Goal: Task Accomplishment & Management: Manage account settings

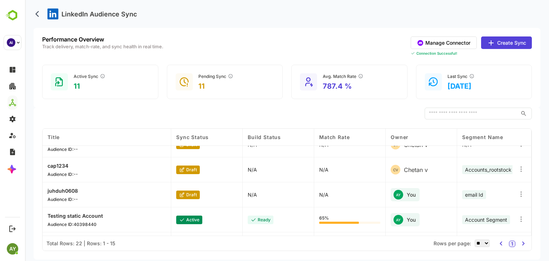
scroll to position [190, 0]
click at [518, 169] on icon at bounding box center [521, 168] width 7 height 7
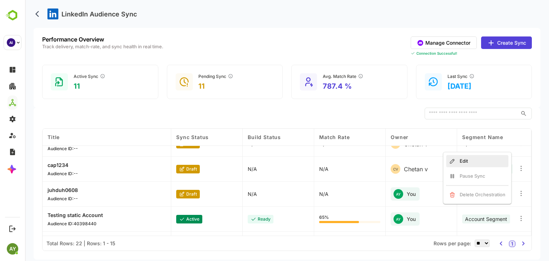
click at [495, 165] on div "Edit" at bounding box center [477, 161] width 62 height 12
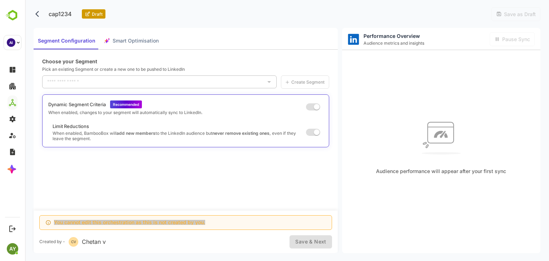
click at [90, 9] on div "cap1234 Draft" at bounding box center [70, 14] width 72 height 14
click at [72, 16] on p "cap1234" at bounding box center [60, 14] width 32 height 14
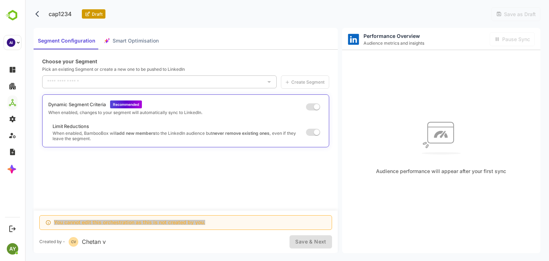
click at [72, 16] on p "cap1234" at bounding box center [60, 14] width 32 height 14
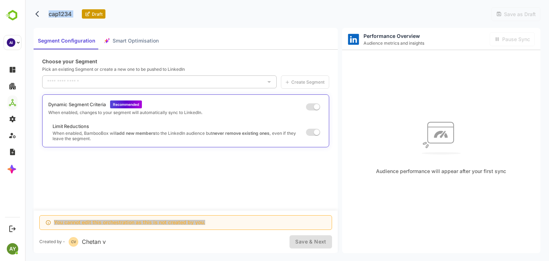
click at [72, 16] on p "cap1234" at bounding box center [60, 14] width 32 height 14
click at [207, 9] on div "cap1234 Draft Save as Draft" at bounding box center [287, 14] width 507 height 28
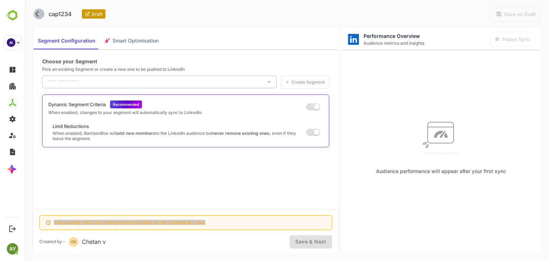
click at [36, 13] on icon "back" at bounding box center [38, 13] width 7 height 7
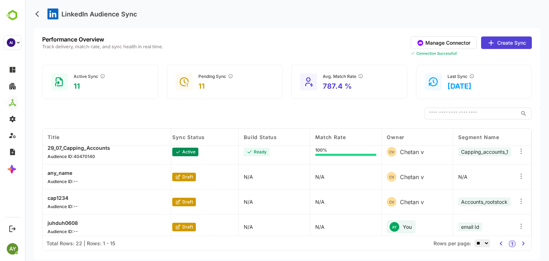
scroll to position [157, 4]
click at [522, 205] on div at bounding box center [521, 201] width 7 height 9
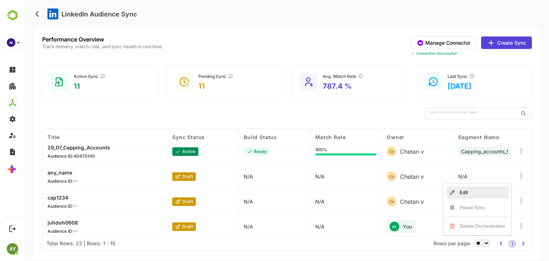
click at [495, 192] on div "Edit" at bounding box center [477, 193] width 62 height 12
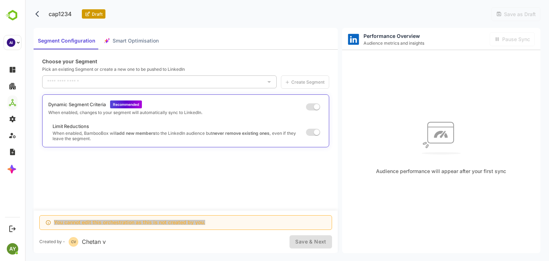
type input "**********"
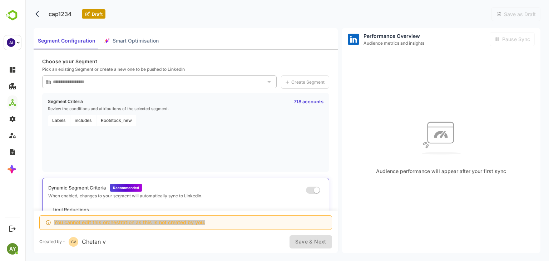
click at [60, 17] on p "cap1234" at bounding box center [60, 14] width 32 height 14
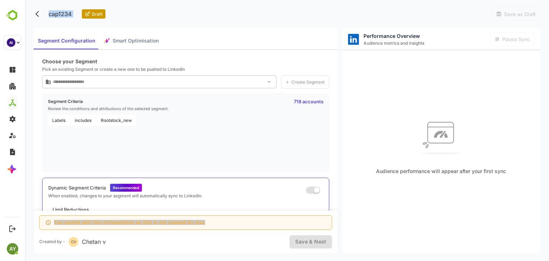
click at [60, 17] on p "cap1234" at bounding box center [60, 14] width 32 height 14
click at [60, 15] on p "cap1234" at bounding box center [60, 14] width 32 height 14
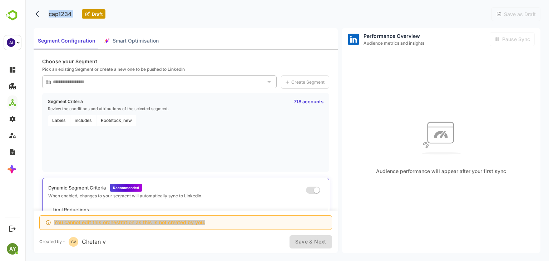
click at [60, 15] on p "cap1234" at bounding box center [60, 14] width 32 height 14
click at [38, 15] on icon "back" at bounding box center [38, 13] width 7 height 7
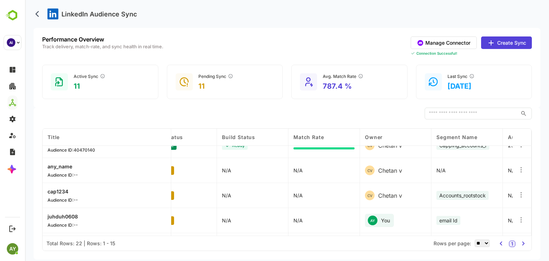
scroll to position [163, 0]
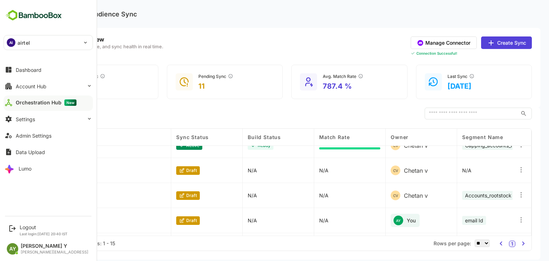
click at [40, 10] on img at bounding box center [34, 16] width 60 height 14
click at [31, 226] on div "Logout" at bounding box center [44, 227] width 48 height 6
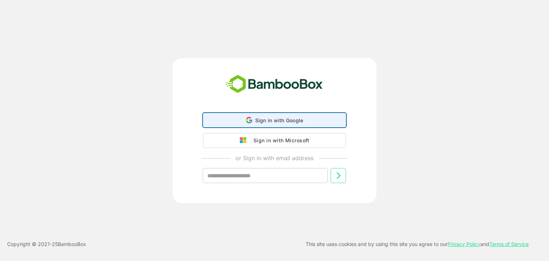
click at [246, 118] on div "Sign in with Google Sign in with Google. Opens in new tab" at bounding box center [275, 120] width 134 height 14
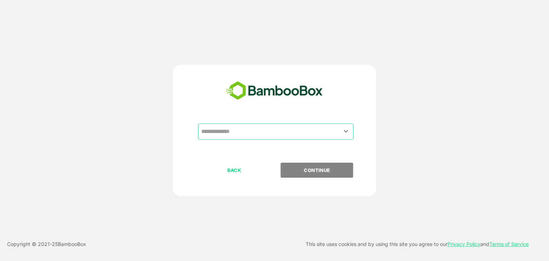
click at [213, 128] on input "text" at bounding box center [276, 132] width 153 height 14
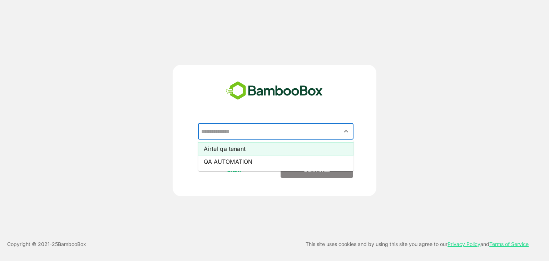
click at [229, 147] on li "Airtel qa tenant" at bounding box center [276, 148] width 156 height 13
type input "**********"
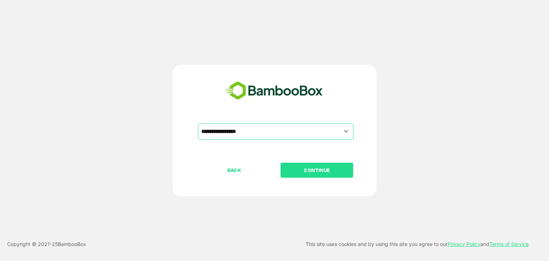
click at [323, 170] on p "CONTINUE" at bounding box center [318, 170] width 72 height 8
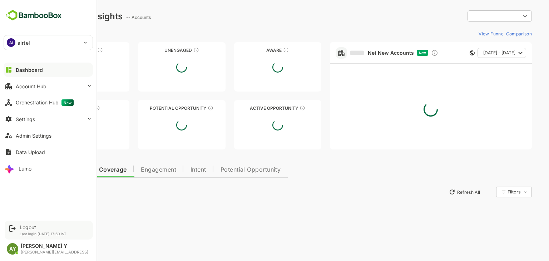
type input "**********"
click at [23, 228] on div "Logout" at bounding box center [43, 227] width 47 height 6
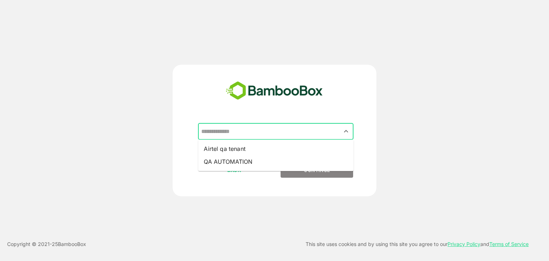
click at [333, 136] on input "text" at bounding box center [276, 132] width 153 height 14
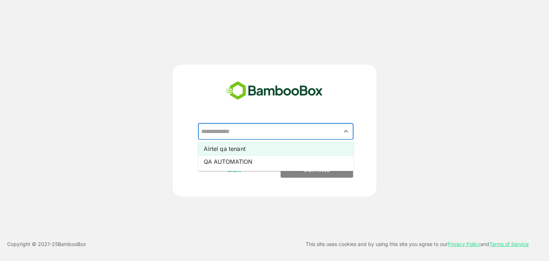
drag, startPoint x: 306, startPoint y: 159, endPoint x: 302, endPoint y: 150, distance: 9.8
click at [302, 150] on ul "Airtel qa tenant QA AUTOMATION" at bounding box center [276, 155] width 156 height 31
click at [302, 150] on li "Airtel qa tenant" at bounding box center [276, 148] width 156 height 13
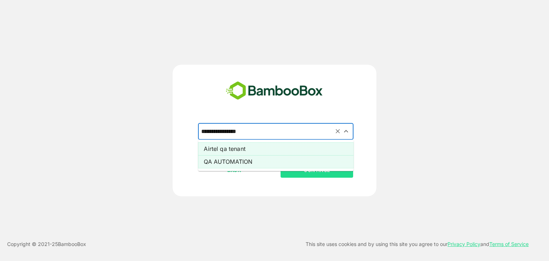
drag, startPoint x: 293, startPoint y: 137, endPoint x: 293, endPoint y: 156, distance: 18.6
click at [293, 156] on div "**********" at bounding box center [275, 142] width 178 height 39
click at [293, 156] on li "QA AUTOMATION" at bounding box center [276, 161] width 156 height 13
type input "**********"
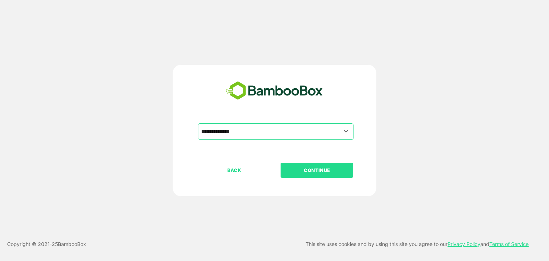
click at [308, 170] on p "CONTINUE" at bounding box center [318, 170] width 72 height 8
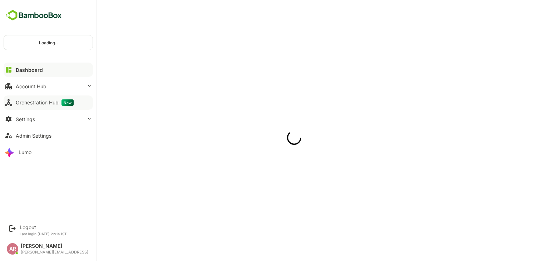
click at [15, 96] on button "Orchestration Hub New" at bounding box center [48, 103] width 89 height 14
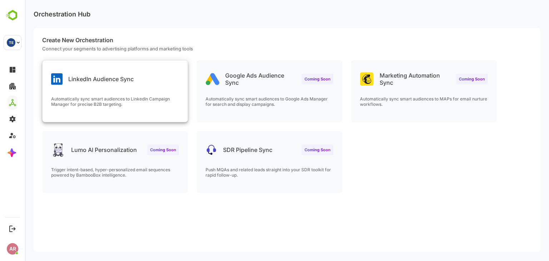
click at [180, 103] on div "Automatically sync smart audiences to LinkedIn Campaign Manager for precise B2B…" at bounding box center [115, 109] width 145 height 26
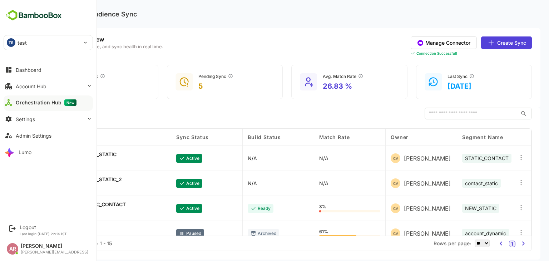
click at [30, 45] on div "TE test" at bounding box center [44, 42] width 80 height 14
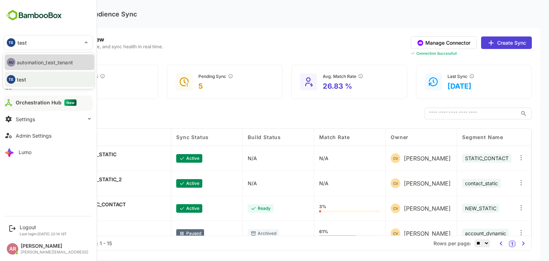
click at [35, 61] on p "automation_test_tenant" at bounding box center [45, 63] width 56 height 8
type input "**********"
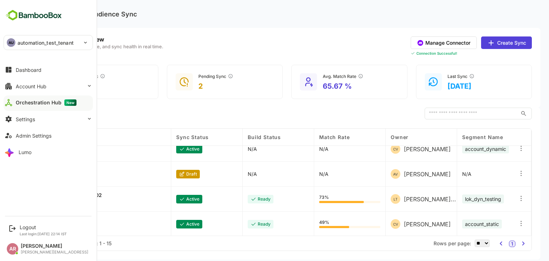
scroll to position [34, 0]
click at [209, 97] on div "Pending Sync 2" at bounding box center [225, 82] width 116 height 34
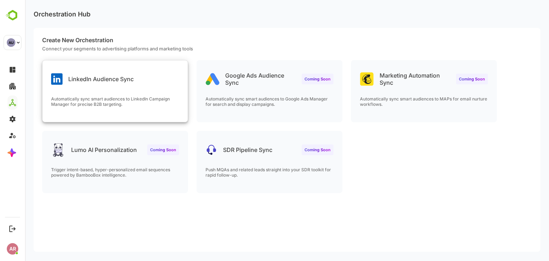
click at [92, 91] on div "LinkedIn Audience Sync Automatically sync smart audiences to LinkedIn Campaign …" at bounding box center [115, 91] width 145 height 62
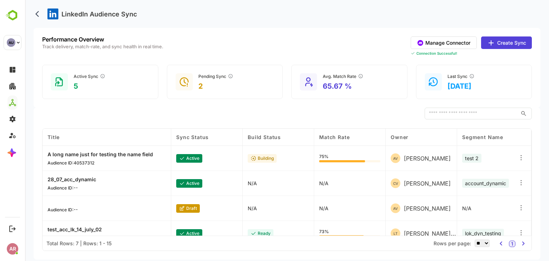
click at [520, 205] on icon at bounding box center [521, 207] width 7 height 7
click at [492, 189] on div "Edit" at bounding box center [477, 192] width 62 height 12
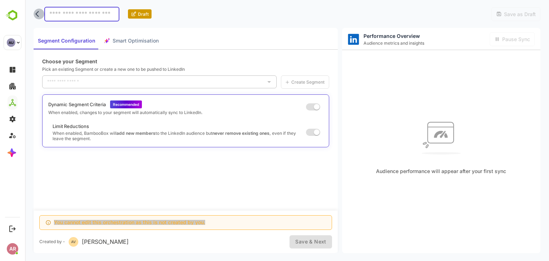
click at [35, 13] on button "back" at bounding box center [39, 14] width 11 height 11
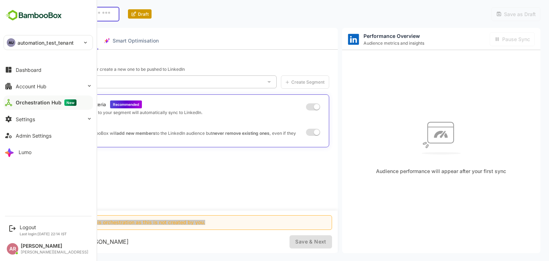
drag, startPoint x: 28, startPoint y: 8, endPoint x: 37, endPoint y: 18, distance: 13.2
click at [37, 18] on div "**********" at bounding box center [48, 106] width 97 height 212
click at [37, 18] on img at bounding box center [34, 16] width 60 height 14
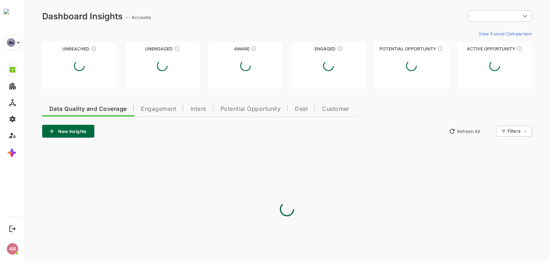
type input "**********"
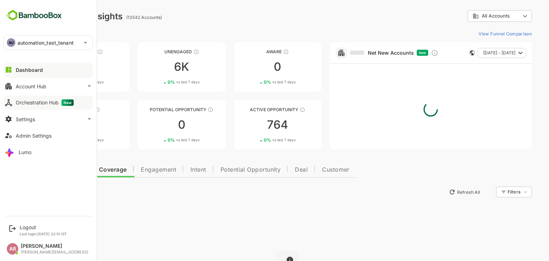
click at [19, 98] on button "Orchestration Hub New" at bounding box center [48, 103] width 89 height 14
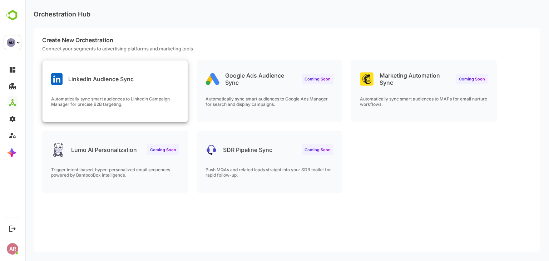
click at [156, 100] on p "Automatically sync smart audiences to LinkedIn Campaign Manager for precise B2B…" at bounding box center [115, 101] width 128 height 11
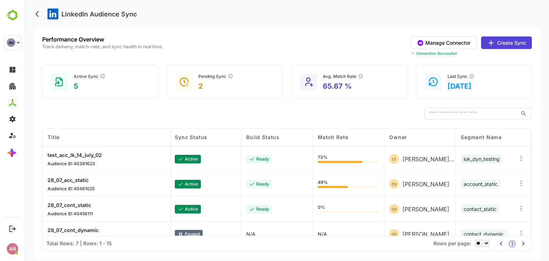
scroll to position [86, 1]
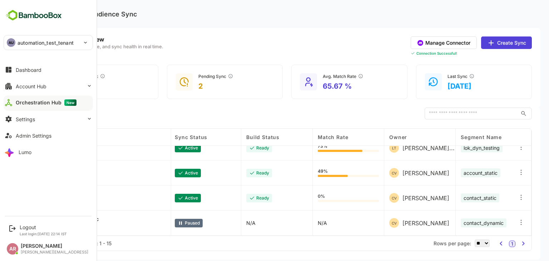
click at [32, 48] on div "AU automation_test_tenant" at bounding box center [44, 42] width 80 height 14
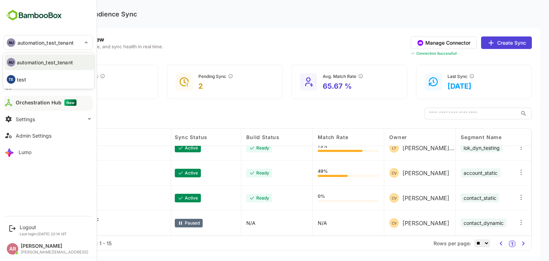
click at [40, 75] on li "TE test" at bounding box center [49, 80] width 89 height 16
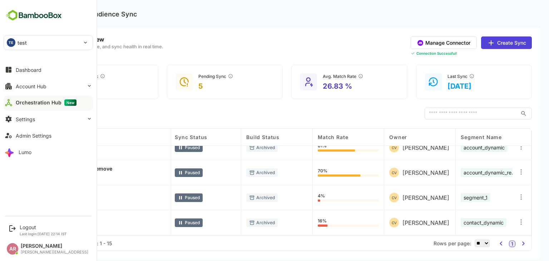
click at [13, 39] on div "TE" at bounding box center [11, 42] width 9 height 9
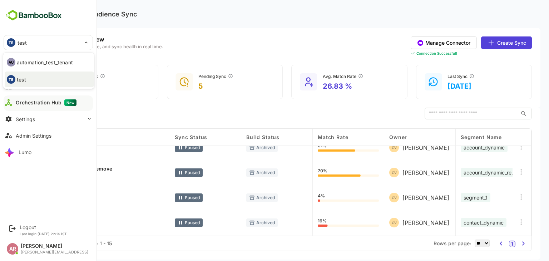
click at [270, 195] on div at bounding box center [274, 130] width 549 height 261
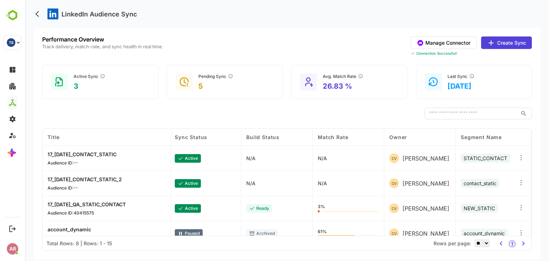
scroll to position [111, 1]
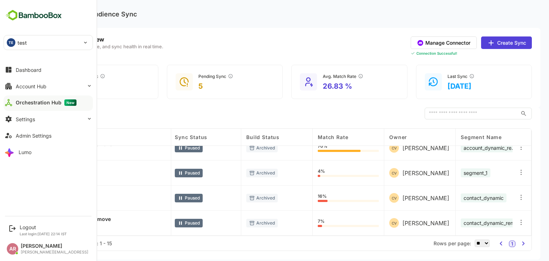
click at [40, 44] on div "TE test" at bounding box center [44, 42] width 80 height 14
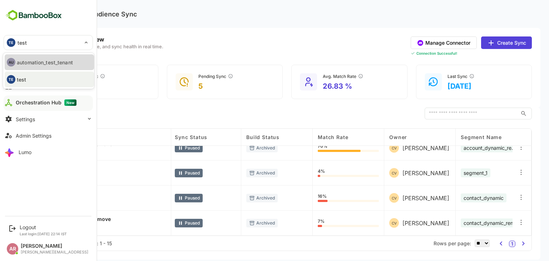
click at [50, 60] on p "automation_test_tenant" at bounding box center [45, 63] width 56 height 8
type input "**********"
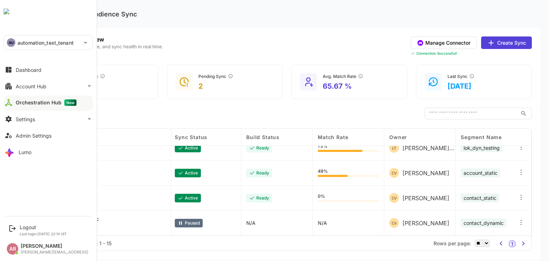
scroll to position [86, 1]
click at [254, 49] on div "Performance Overview Track delivery, match-rate, and sync health in real time. …" at bounding box center [287, 46] width 490 height 20
drag, startPoint x: 283, startPoint y: 3, endPoint x: 284, endPoint y: 40, distance: 37.6
click at [284, 40] on div "LinkedIn Audience Sync Performance Overview Track delivery, match-rate, and syn…" at bounding box center [287, 127] width 507 height 254
click at [284, 40] on div "Performance Overview Track delivery, match-rate, and sync health in real time. …" at bounding box center [287, 46] width 490 height 20
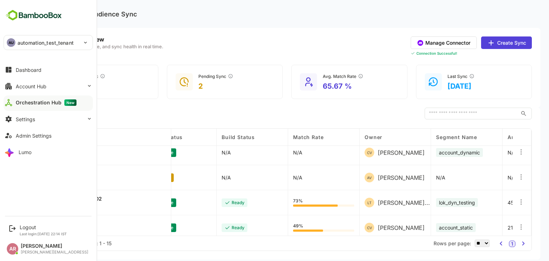
scroll to position [31, 0]
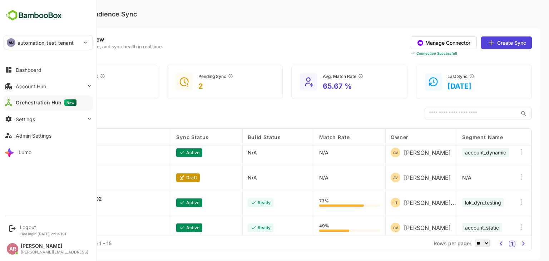
click at [261, 118] on div "​" at bounding box center [287, 114] width 490 height 12
click at [144, 25] on div "LinkedIn Audience Sync" at bounding box center [287, 14] width 507 height 28
click at [200, 135] on span "Sync Status" at bounding box center [192, 137] width 33 height 6
click at [521, 177] on icon at bounding box center [521, 177] width 1 height 1
click at [488, 167] on div "Edit" at bounding box center [477, 170] width 62 height 12
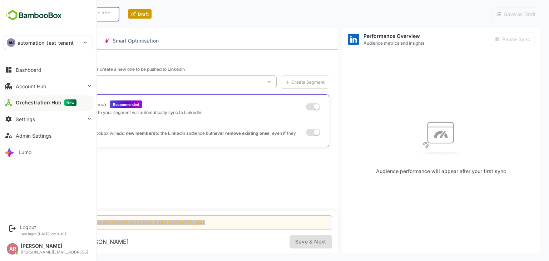
click at [214, 23] on div "Draft Save as Draft" at bounding box center [287, 14] width 507 height 28
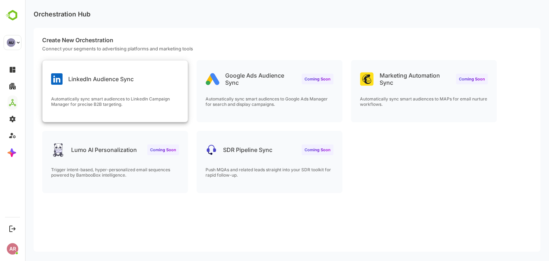
click at [153, 93] on div "LinkedIn Audience Sync Automatically sync smart audiences to LinkedIn Campaign …" at bounding box center [115, 91] width 145 height 62
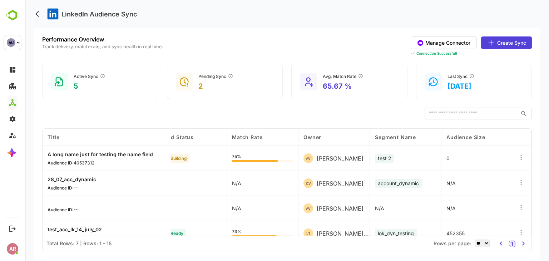
scroll to position [0, 115]
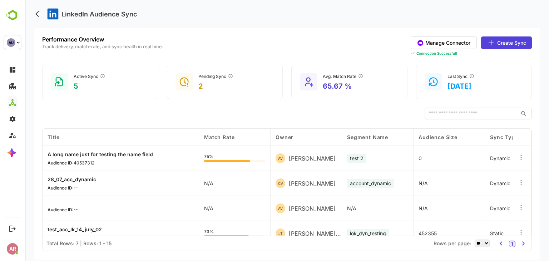
click at [521, 208] on icon at bounding box center [521, 207] width 7 height 7
click at [521, 208] on icon at bounding box center [521, 207] width 1 height 1
drag, startPoint x: 523, startPoint y: 206, endPoint x: 482, endPoint y: 190, distance: 44.0
click at [482, 190] on div "Title Sync Status ↑ Build Status Match Rate Owner Segment Name Audience Size Sy…" at bounding box center [287, 182] width 489 height 107
click at [482, 190] on div "N/A" at bounding box center [450, 183] width 72 height 25
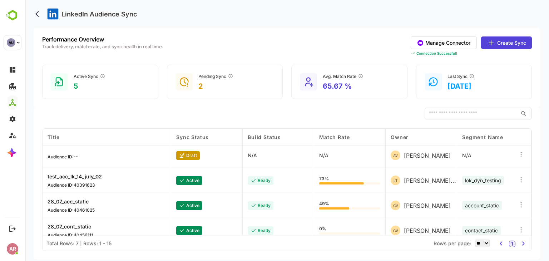
scroll to position [54, 0]
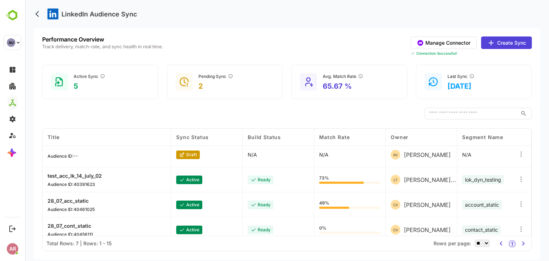
click at [520, 155] on icon at bounding box center [521, 154] width 7 height 7
click at [498, 153] on div "Edit" at bounding box center [477, 156] width 62 height 12
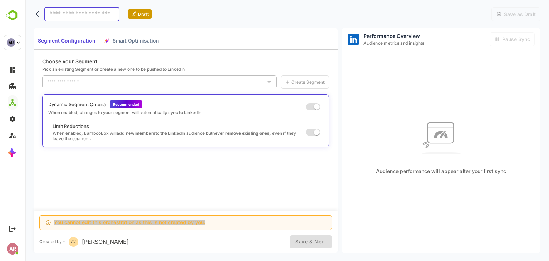
click at [40, 15] on icon "back" at bounding box center [38, 13] width 7 height 7
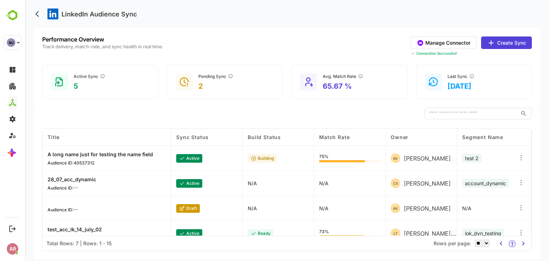
click at [505, 38] on button "Create Sync" at bounding box center [506, 42] width 51 height 13
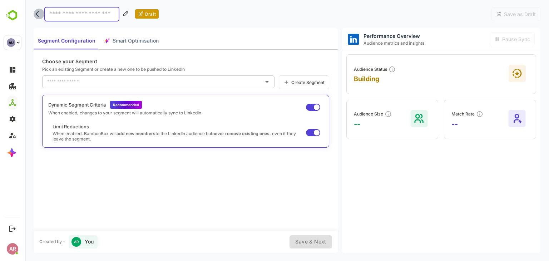
click at [38, 17] on icon "back" at bounding box center [38, 13] width 7 height 7
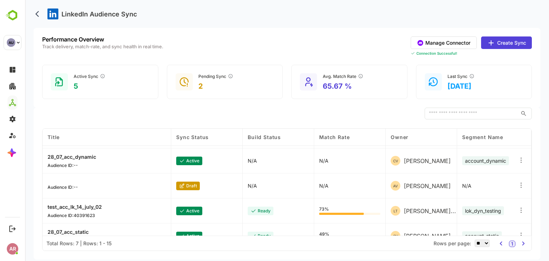
scroll to position [23, 0]
click at [520, 186] on icon at bounding box center [521, 184] width 7 height 7
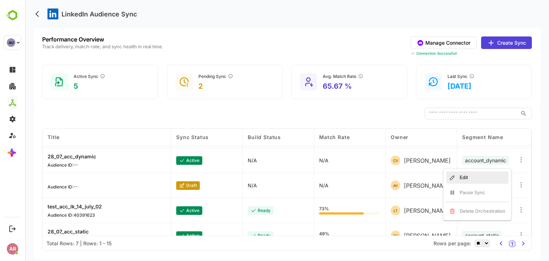
click at [484, 175] on div "Edit" at bounding box center [477, 178] width 62 height 12
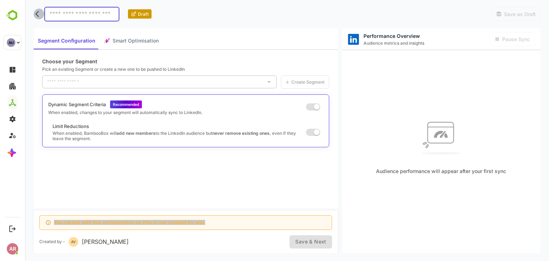
click at [37, 16] on icon "back" at bounding box center [38, 13] width 7 height 7
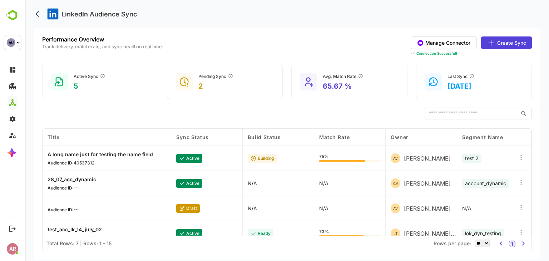
click at [512, 46] on button "Create Sync" at bounding box center [506, 42] width 51 height 13
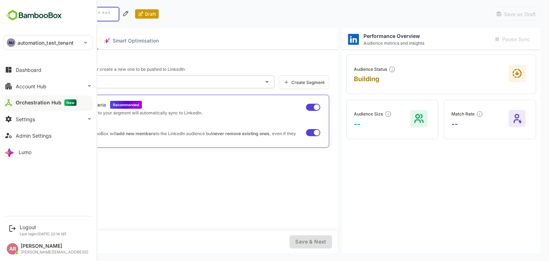
drag, startPoint x: 47, startPoint y: 35, endPoint x: 54, endPoint y: 43, distance: 10.6
click at [54, 43] on div "AU automation_test_tenant" at bounding box center [44, 42] width 80 height 14
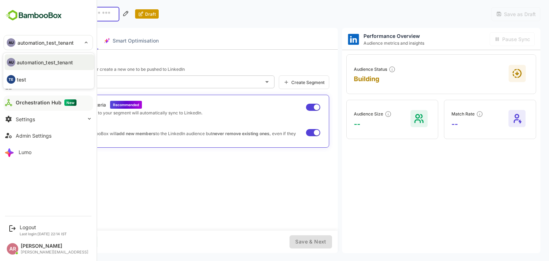
click at [54, 43] on div at bounding box center [274, 130] width 549 height 261
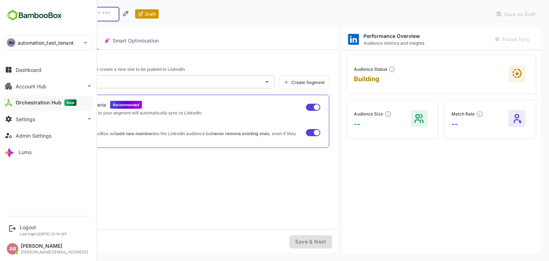
click at [50, 40] on p "automation_test_tenant" at bounding box center [46, 43] width 56 height 8
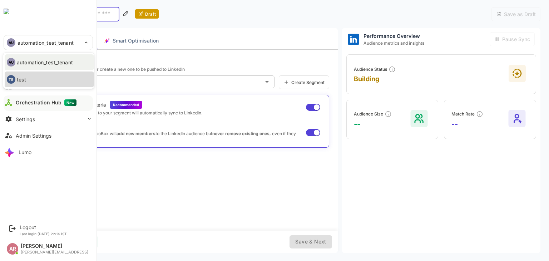
click at [49, 77] on li "TE test" at bounding box center [49, 80] width 89 height 16
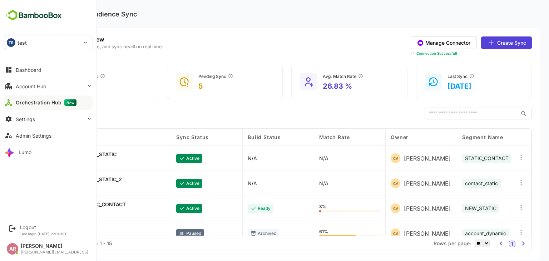
click at [63, 48] on div "TE test" at bounding box center [44, 42] width 80 height 14
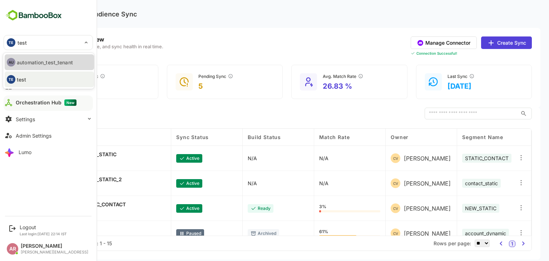
click at [62, 63] on p "automation_test_tenant" at bounding box center [45, 63] width 56 height 8
type input "**********"
